Goal: Find specific page/section: Find specific page/section

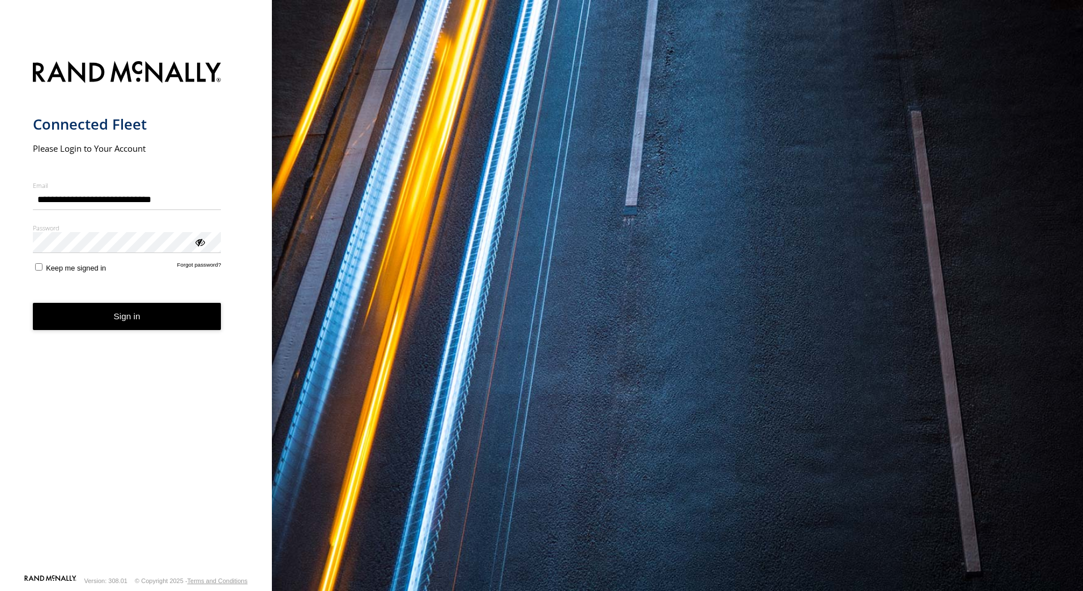
click at [110, 307] on button "Sign in" at bounding box center [127, 317] width 189 height 28
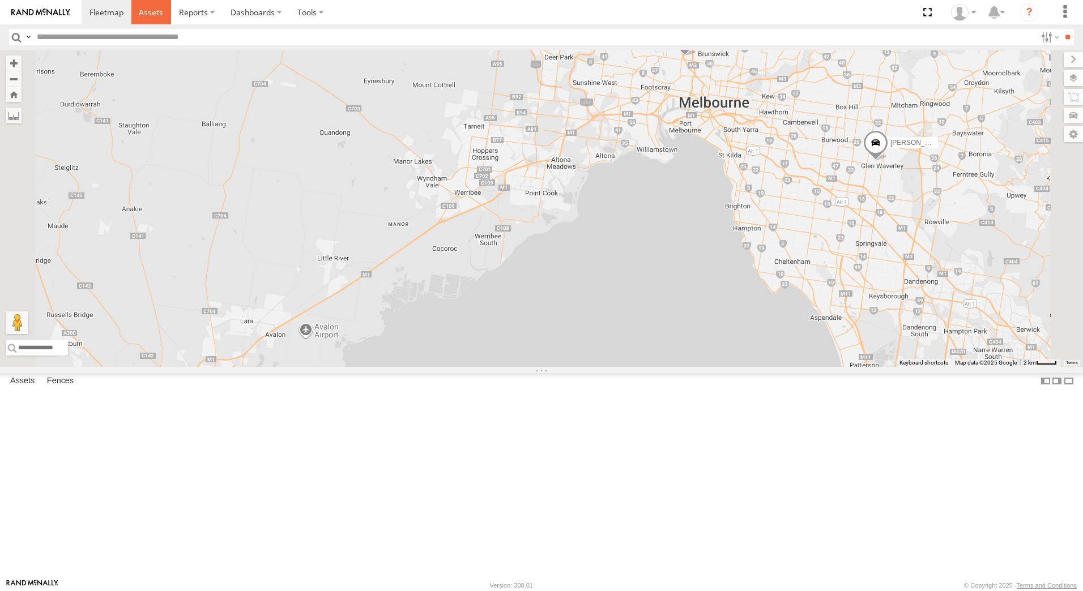
click at [156, 14] on span at bounding box center [151, 12] width 24 height 11
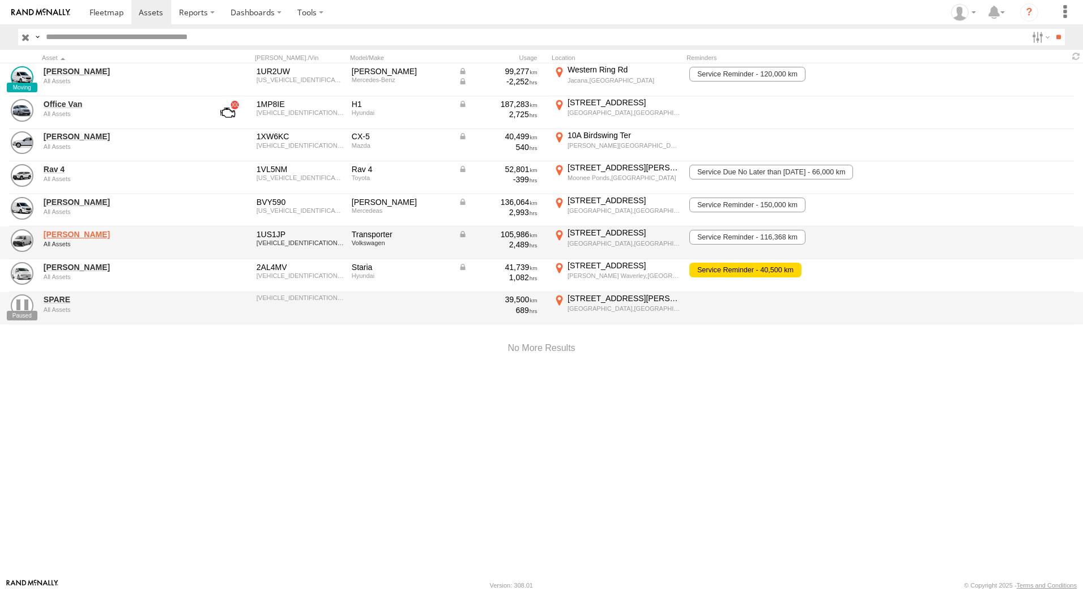
click at [69, 235] on link "Stefan Weeks" at bounding box center [121, 234] width 155 height 10
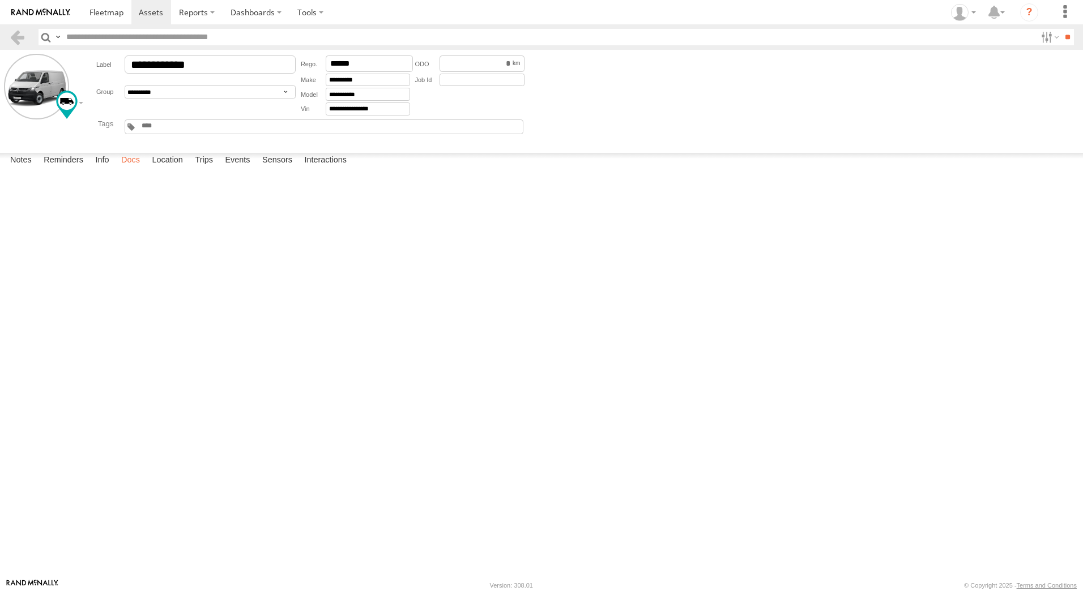
click at [131, 169] on label "Docs" at bounding box center [131, 161] width 30 height 16
click at [117, 15] on span at bounding box center [106, 12] width 34 height 11
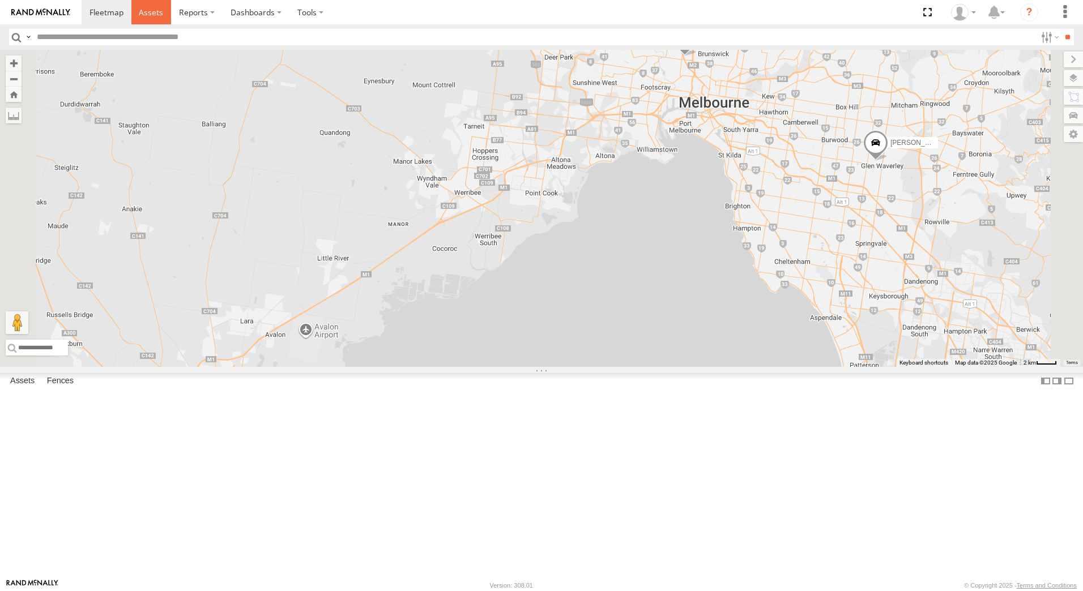
click at [152, 13] on span at bounding box center [151, 12] width 24 height 11
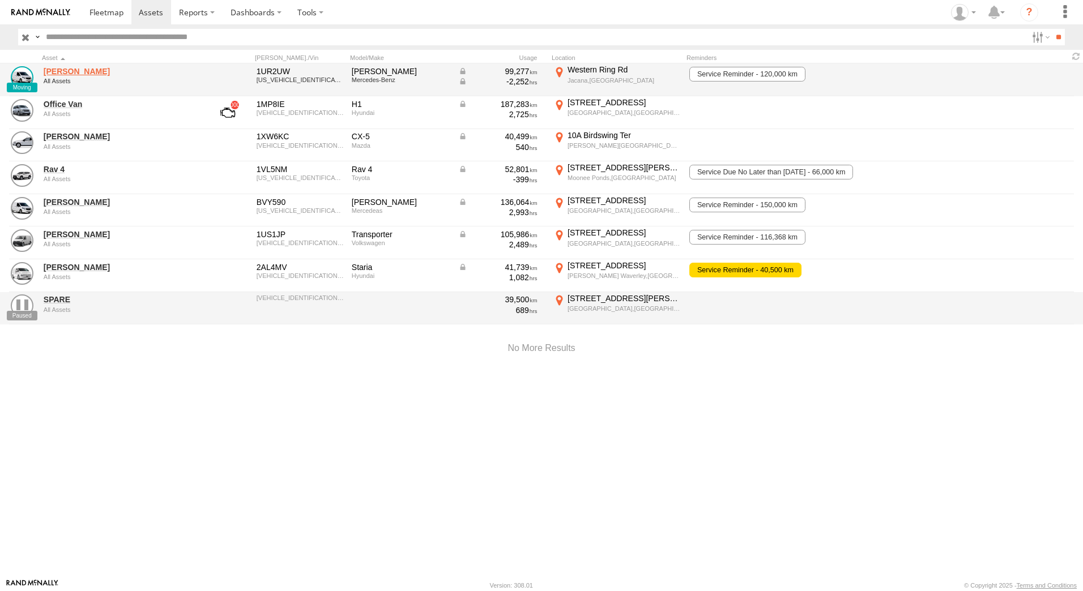
click at [78, 71] on link "David Bonaddio" at bounding box center [121, 71] width 155 height 10
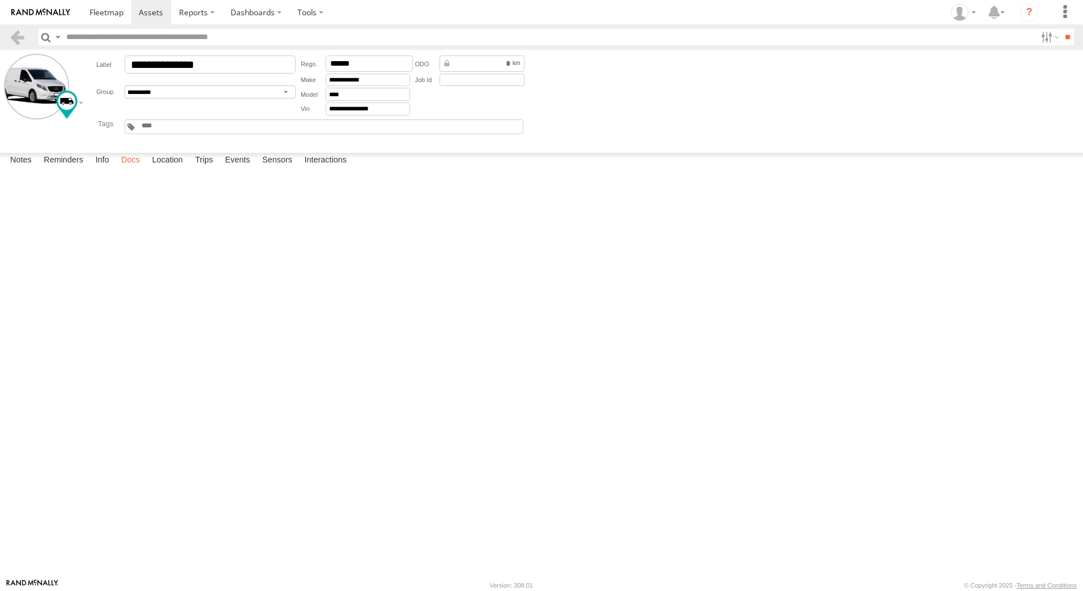
click at [138, 169] on label "Docs" at bounding box center [131, 161] width 30 height 16
click at [0, 0] on link at bounding box center [0, 0] width 0 height 0
click at [110, 11] on span at bounding box center [106, 12] width 34 height 11
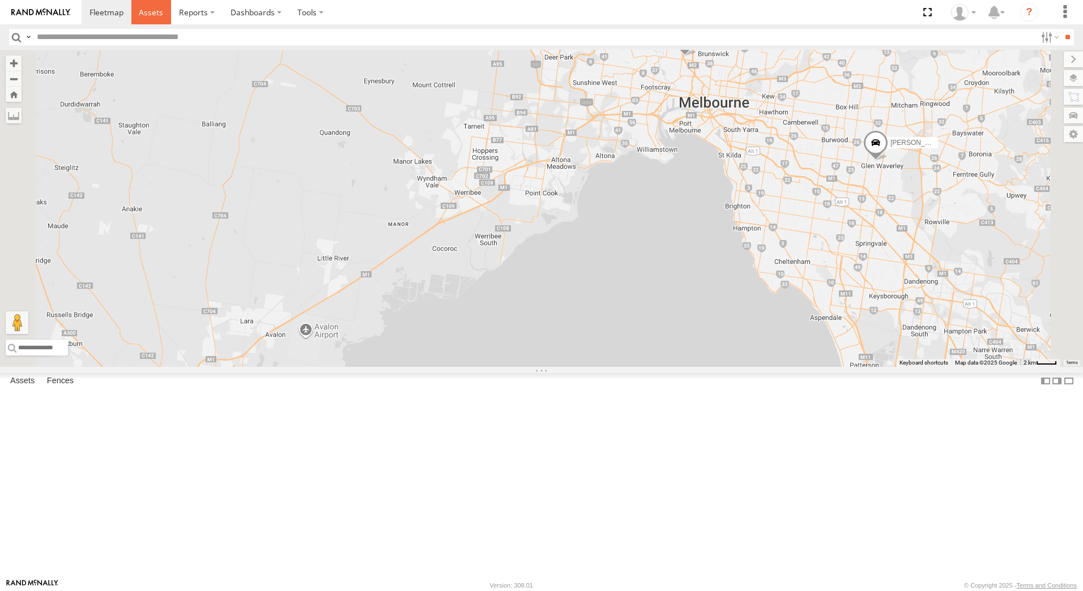
click at [146, 18] on span at bounding box center [151, 12] width 24 height 11
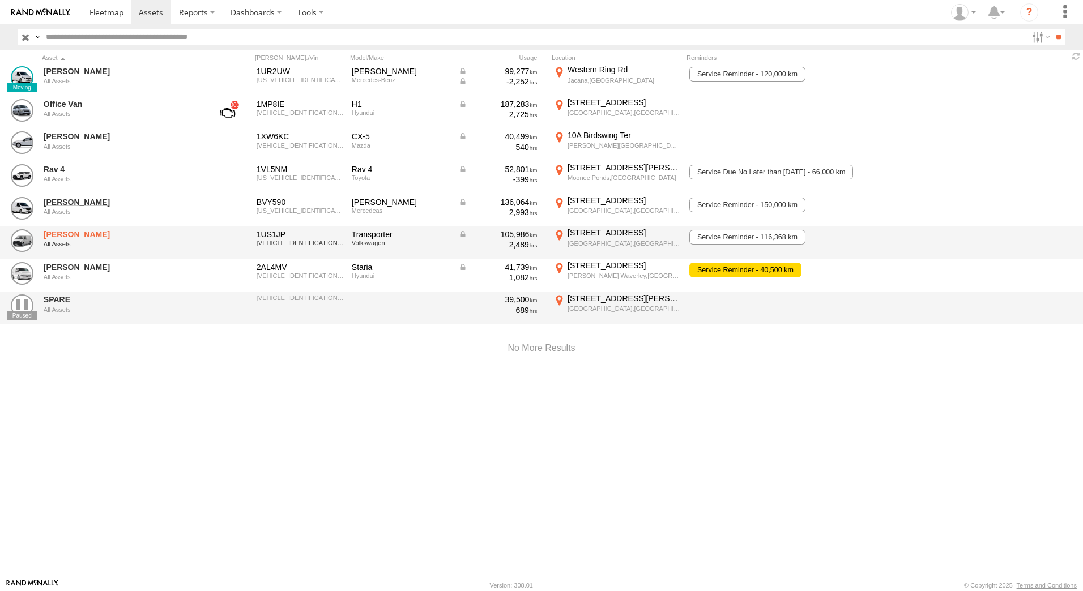
click at [76, 237] on link "Stefan Weeks" at bounding box center [121, 234] width 155 height 10
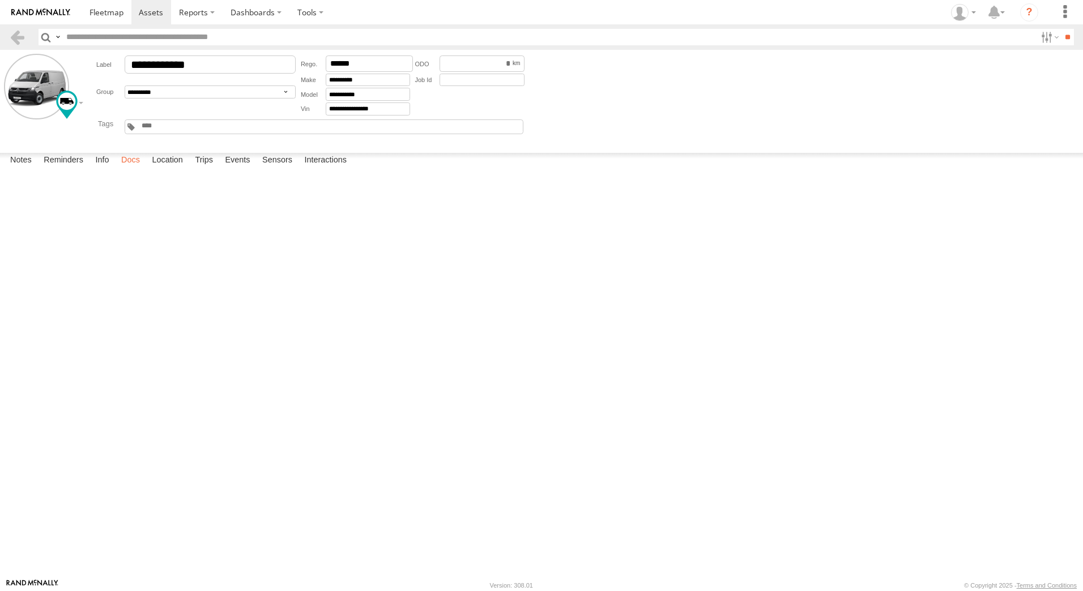
click at [131, 169] on label "Docs" at bounding box center [131, 161] width 30 height 16
click at [0, 0] on link at bounding box center [0, 0] width 0 height 0
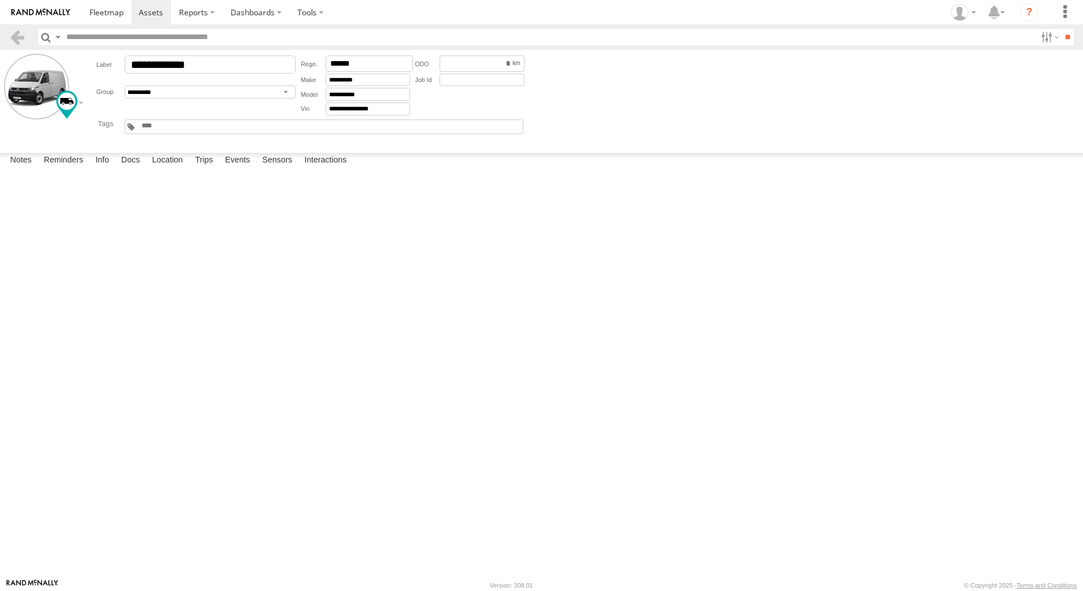
click at [0, 0] on link at bounding box center [0, 0] width 0 height 0
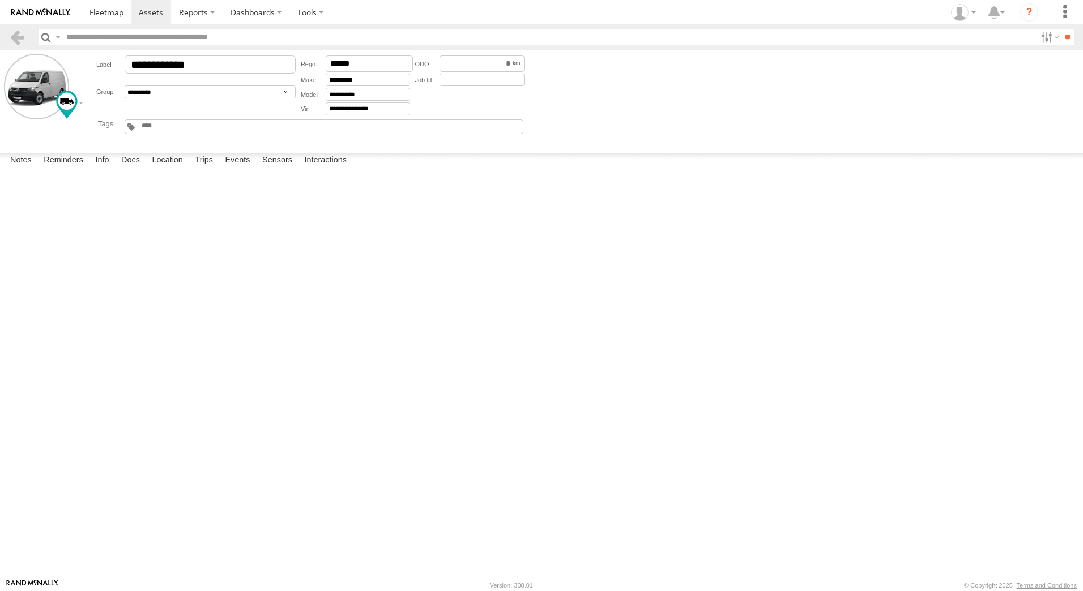
click at [0, 0] on link at bounding box center [0, 0] width 0 height 0
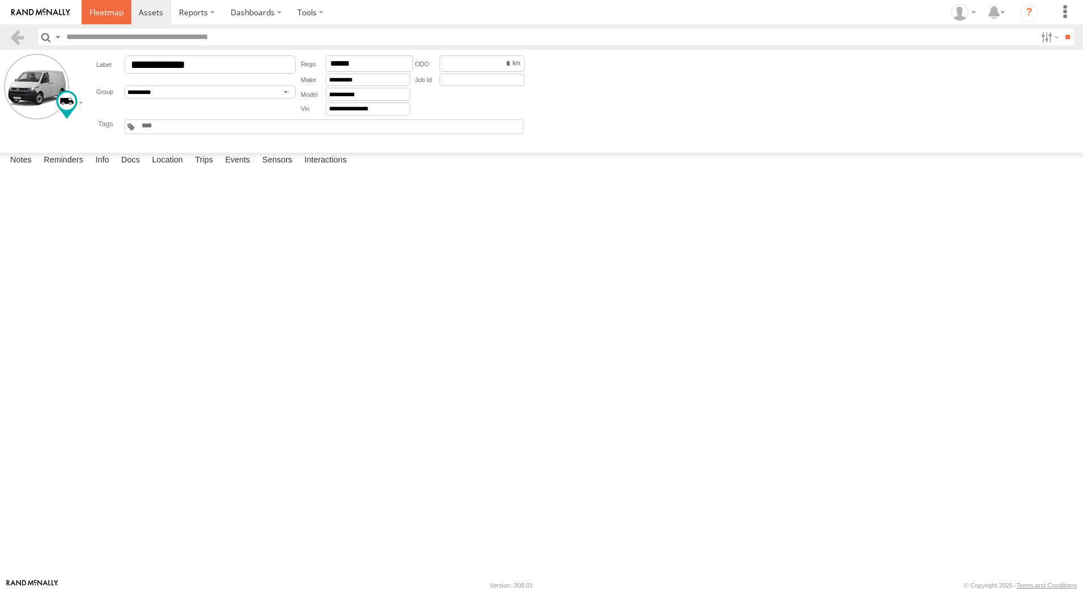
click at [107, 8] on span at bounding box center [106, 12] width 34 height 11
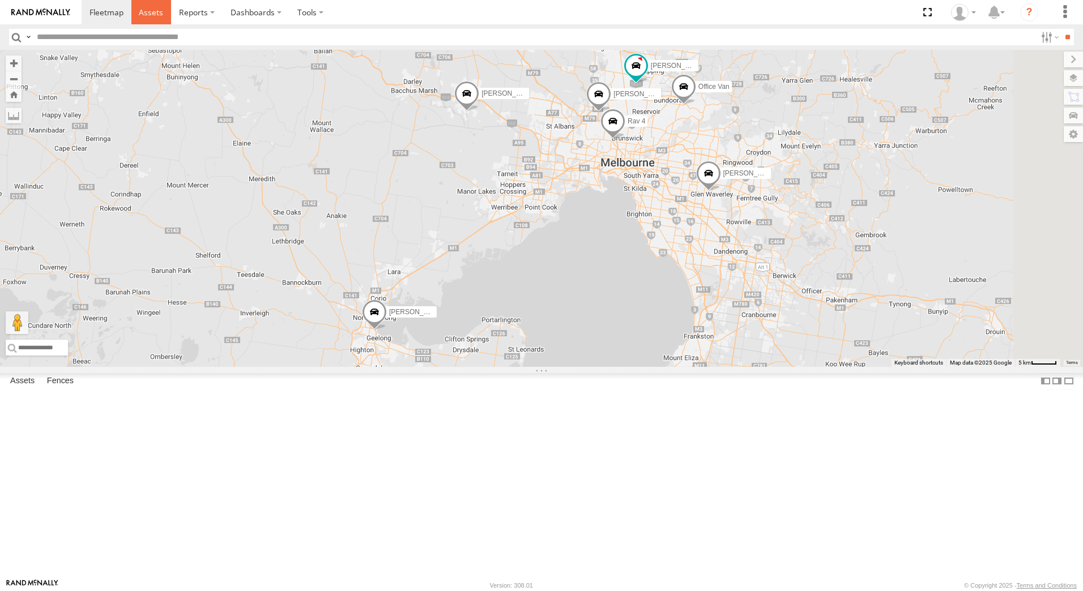
click at [157, 12] on span at bounding box center [151, 12] width 24 height 11
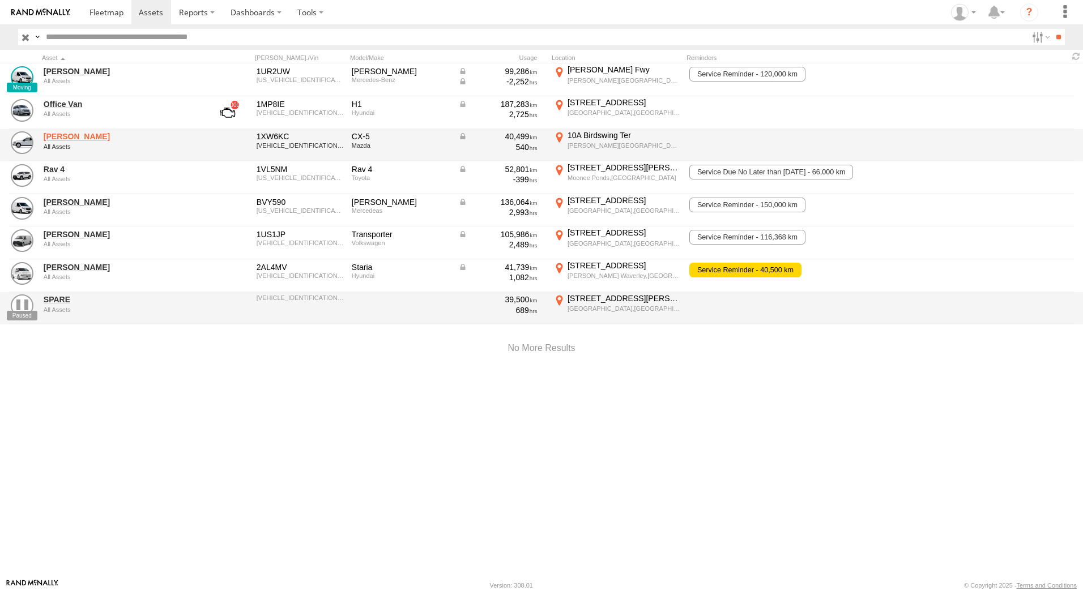
click at [79, 135] on link "[PERSON_NAME]" at bounding box center [121, 136] width 155 height 10
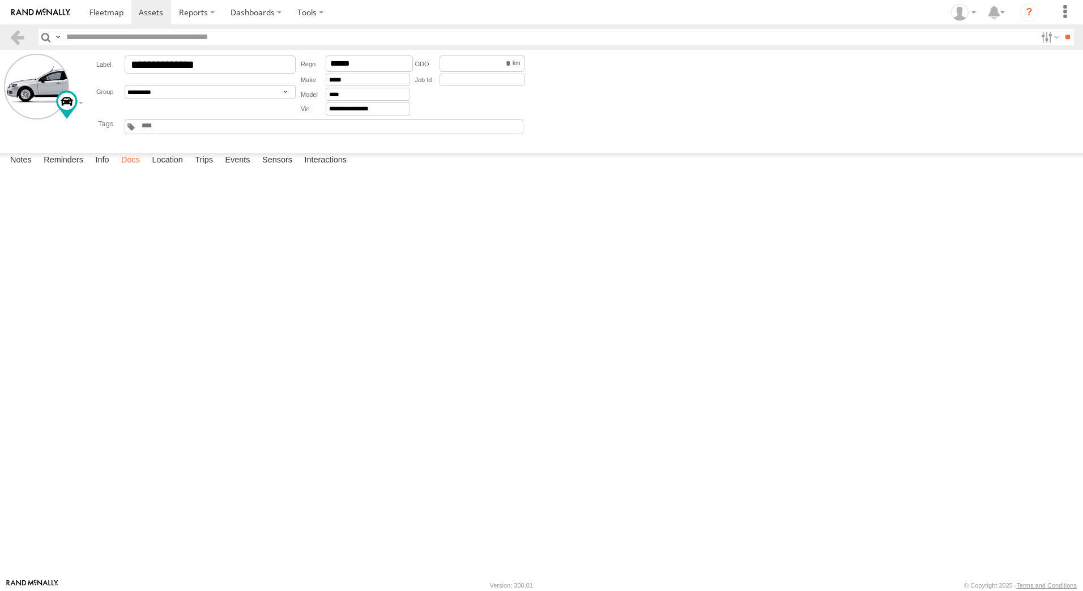
click at [129, 169] on label "Docs" at bounding box center [131, 161] width 30 height 16
click at [0, 0] on link at bounding box center [0, 0] width 0 height 0
